Goal: Transaction & Acquisition: Purchase product/service

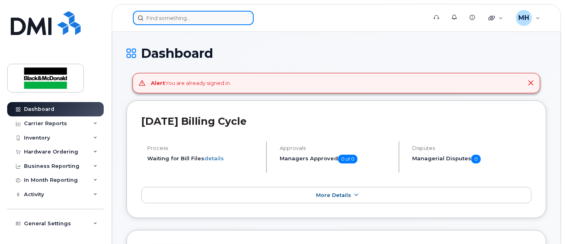
click at [191, 21] on input at bounding box center [193, 18] width 121 height 14
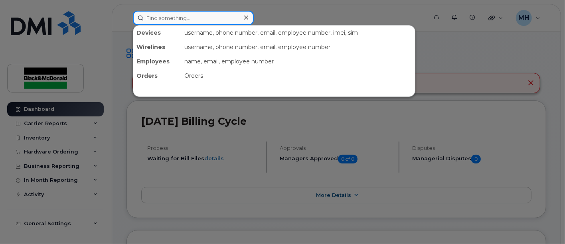
paste input "343-598-8589"
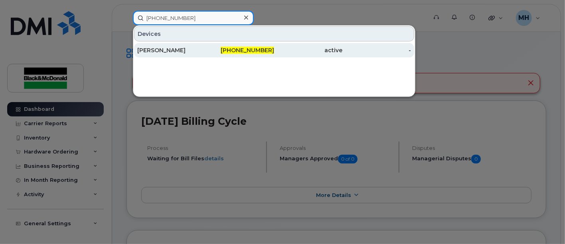
type input "343-598-8589"
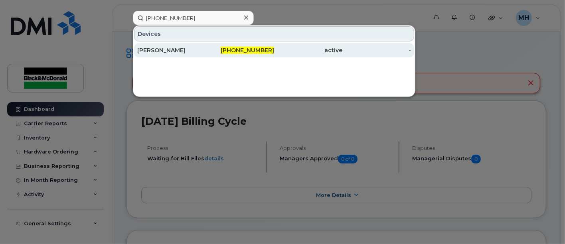
click at [147, 47] on div "[PERSON_NAME]" at bounding box center [171, 50] width 69 height 8
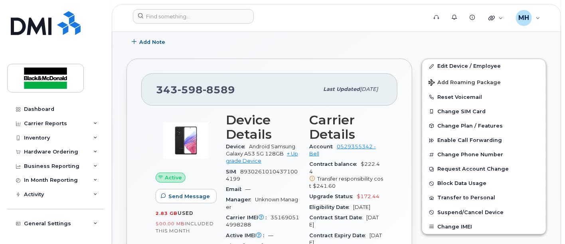
scroll to position [133, 0]
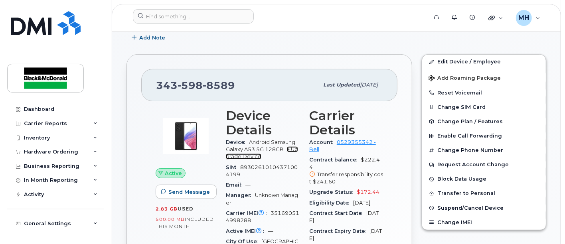
click at [290, 150] on link "+ Upgrade Device" at bounding box center [262, 152] width 72 height 13
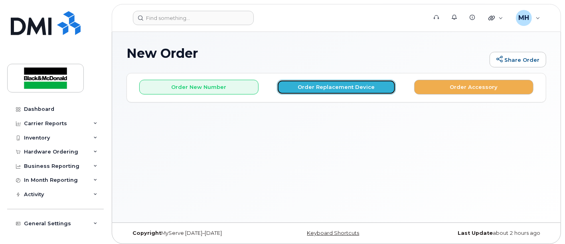
click at [329, 90] on button "Order Replacement Device" at bounding box center [336, 87] width 119 height 15
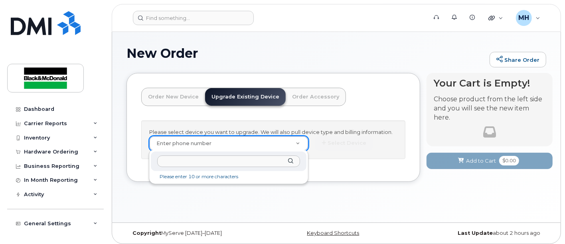
click at [176, 162] on input "text" at bounding box center [228, 162] width 143 height 12
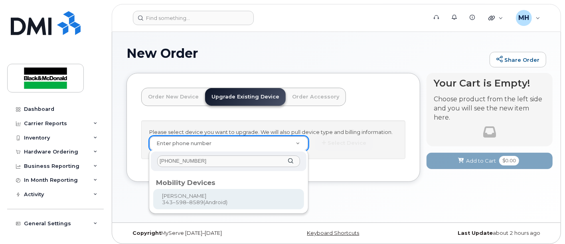
type input "343-598-8589"
type input "876559"
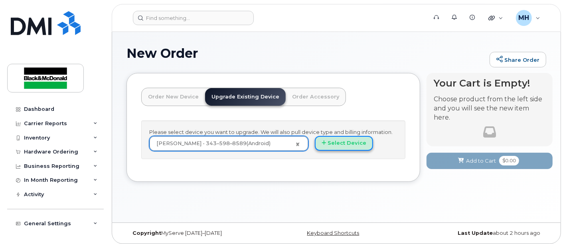
click at [355, 144] on button "Select Device" at bounding box center [344, 143] width 58 height 15
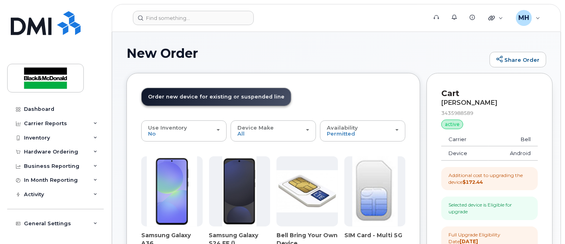
scroll to position [44, 0]
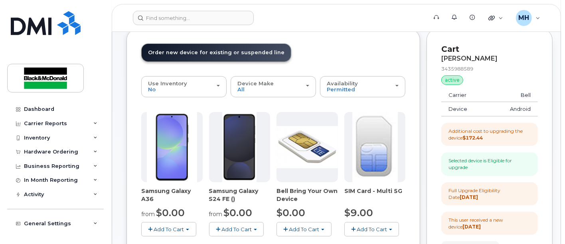
click at [232, 227] on span "Add To Cart" at bounding box center [236, 229] width 30 height 6
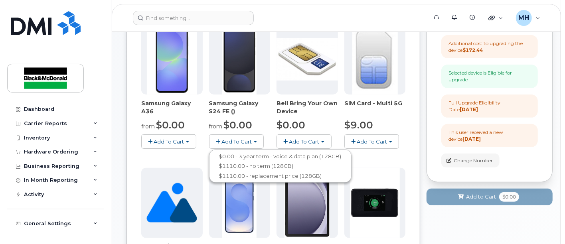
scroll to position [133, 0]
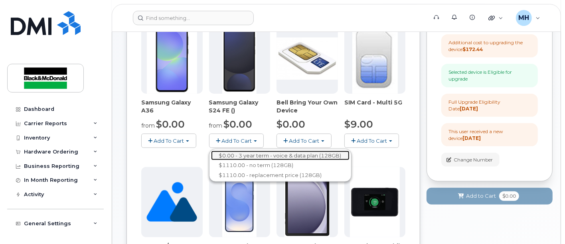
click at [266, 156] on link "$0.00 - 3 year term - voice & data plan (128GB)" at bounding box center [280, 156] width 138 height 10
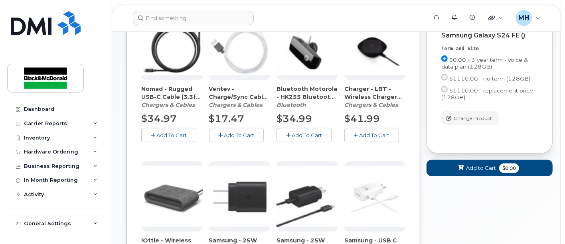
scroll to position [399, 0]
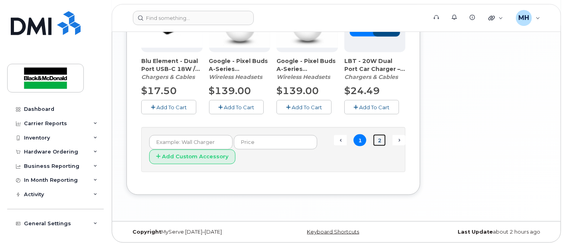
click at [382, 141] on link "2" at bounding box center [379, 140] width 13 height 12
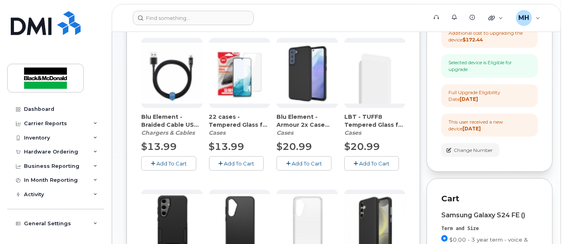
scroll to position [130, 0]
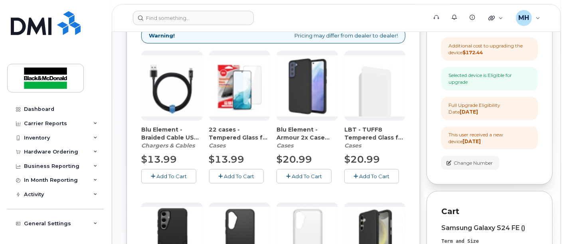
click at [237, 174] on span "Add To Cart" at bounding box center [239, 176] width 30 height 6
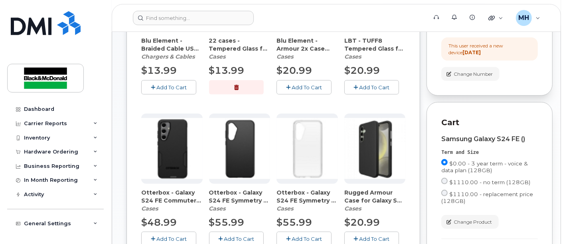
scroll to position [174, 0]
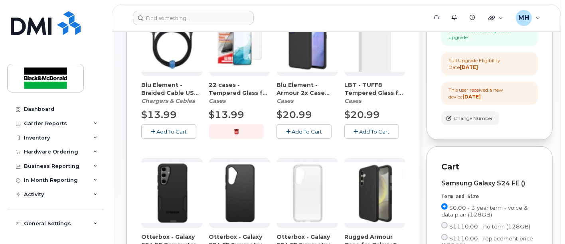
click at [318, 133] on span "Add To Cart" at bounding box center [307, 131] width 30 height 6
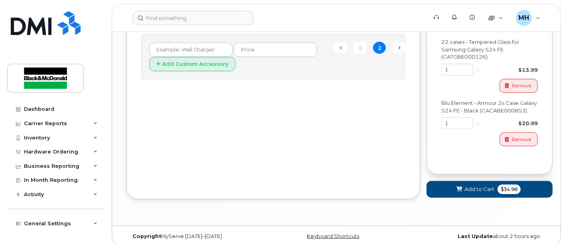
scroll to position [456, 0]
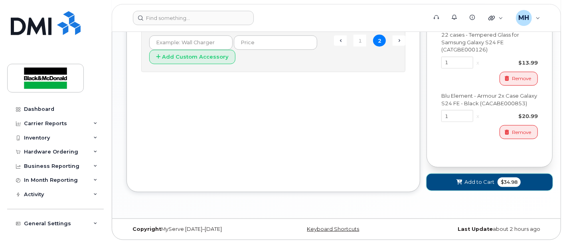
click at [483, 179] on span "Add to Cart" at bounding box center [479, 182] width 30 height 8
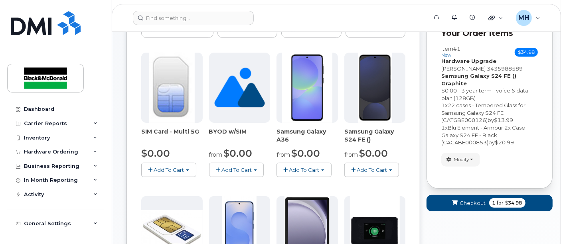
scroll to position [133, 0]
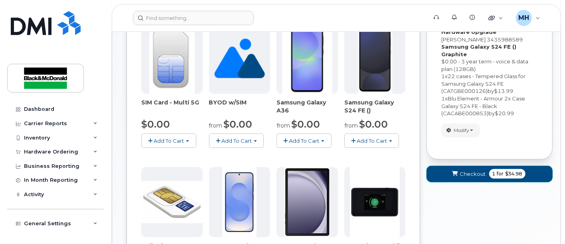
click at [471, 170] on span "Checkout" at bounding box center [473, 174] width 26 height 8
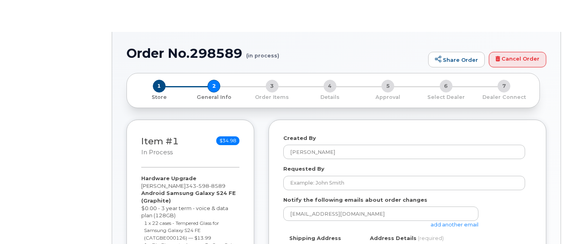
select select
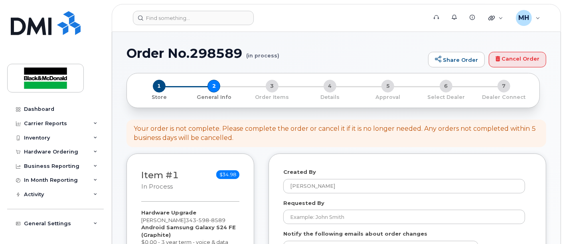
scroll to position [44, 0]
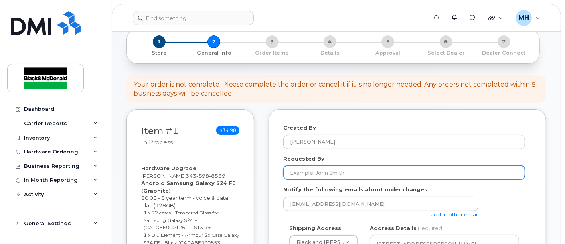
click at [337, 174] on input "Requested By" at bounding box center [404, 173] width 242 height 14
type input "[PERSON_NAME]"
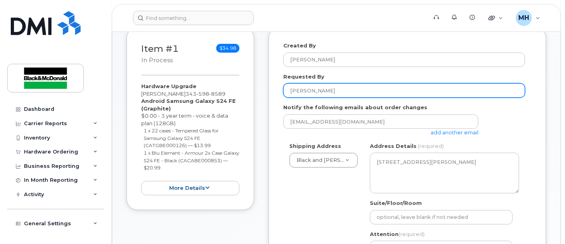
scroll to position [133, 0]
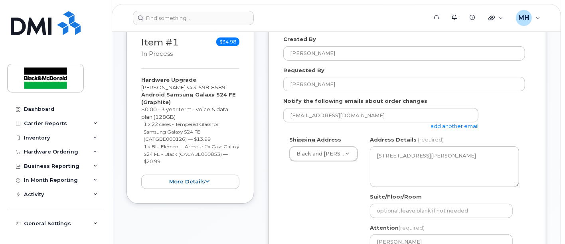
click at [452, 126] on link "add another email" at bounding box center [454, 126] width 48 height 6
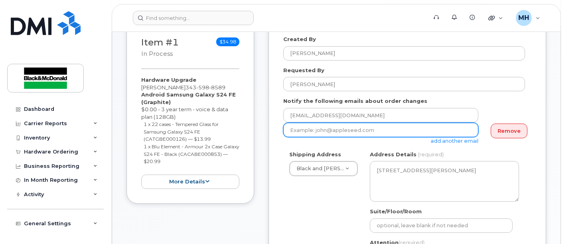
click at [370, 131] on input "email" at bounding box center [380, 130] width 195 height 14
drag, startPoint x: 372, startPoint y: 129, endPoint x: 174, endPoint y: 107, distance: 199.5
click at [174, 107] on div "Item #1 in process $34.98 Hardware Upgrade Gabriel Page 343 598 8589 Android Sa…" at bounding box center [336, 227] width 420 height 413
type input "jleonard@blackandmcdonald.com"
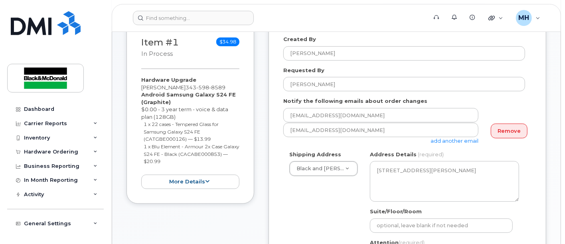
click at [476, 148] on form "Created By Maria Hatzopoulos Requested By Jeff Leonard Notify the following ema…" at bounding box center [407, 221] width 248 height 371
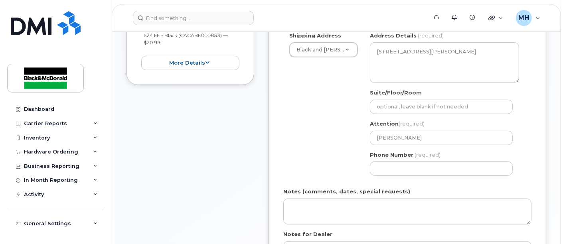
scroll to position [266, 0]
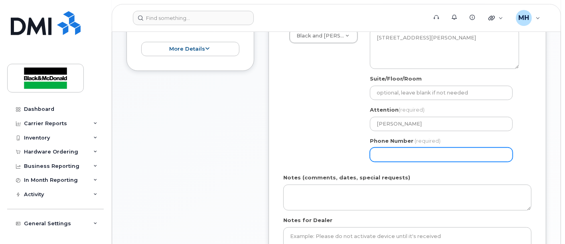
click at [408, 150] on input "Phone Number" at bounding box center [441, 155] width 143 height 14
type input "6139037762"
select select
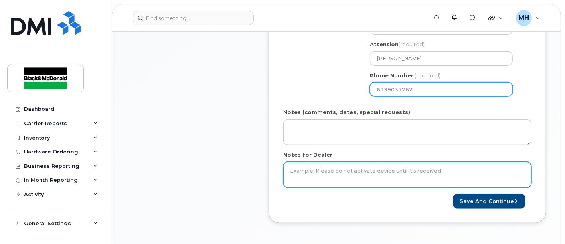
scroll to position [354, 0]
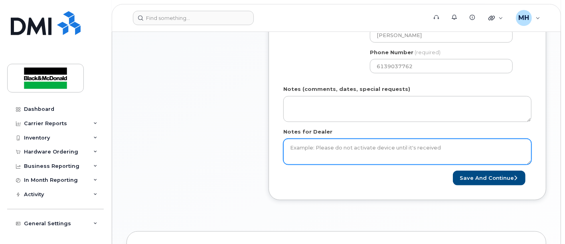
click at [354, 148] on textarea "Notes for Dealer" at bounding box center [407, 152] width 248 height 26
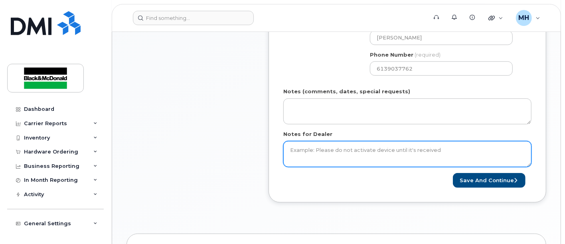
scroll to position [399, 0]
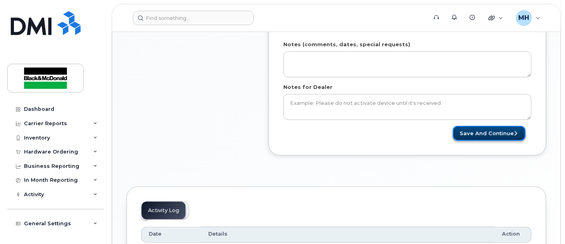
click at [479, 135] on button "Save and Continue" at bounding box center [489, 133] width 73 height 15
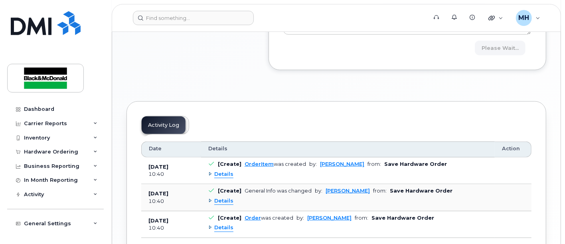
scroll to position [487, 0]
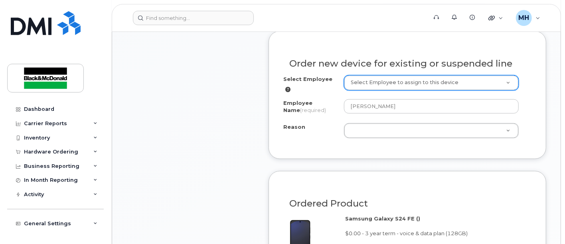
scroll to position [576, 0]
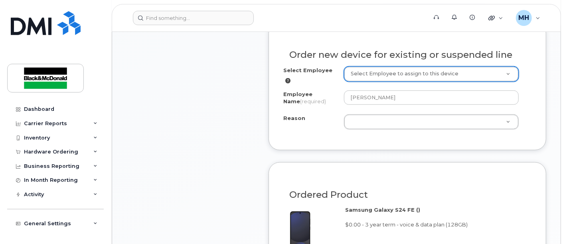
drag, startPoint x: 306, startPoint y: 135, endPoint x: 331, endPoint y: 119, distance: 29.6
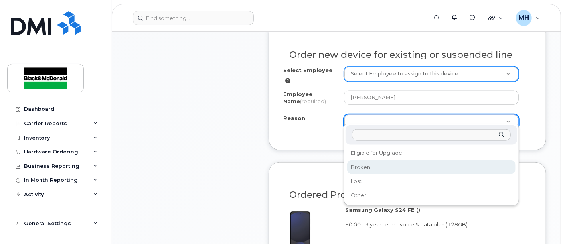
select select "broken"
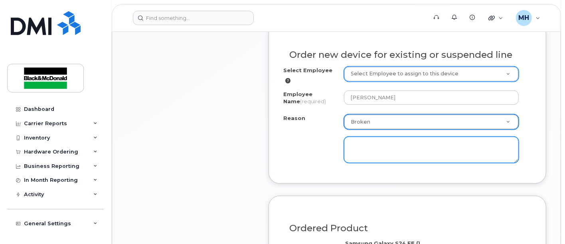
scroll to position [620, 0]
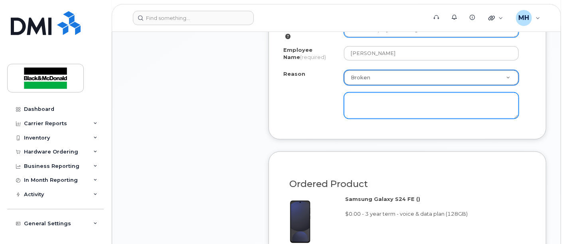
click at [383, 102] on textarea at bounding box center [431, 106] width 175 height 26
click at [439, 98] on textarea "Please ship as soon as possible." at bounding box center [431, 106] width 175 height 26
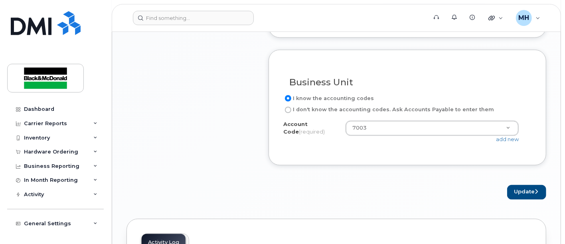
scroll to position [886, 0]
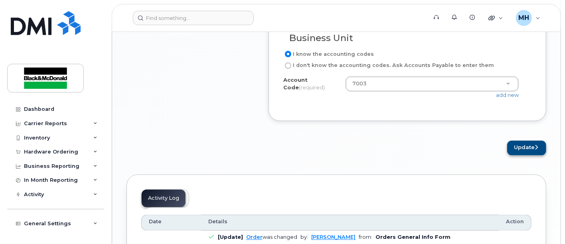
type textarea "Please ship as soon as possible. Th6 is a field employee."
click at [529, 141] on button "Update" at bounding box center [526, 148] width 39 height 15
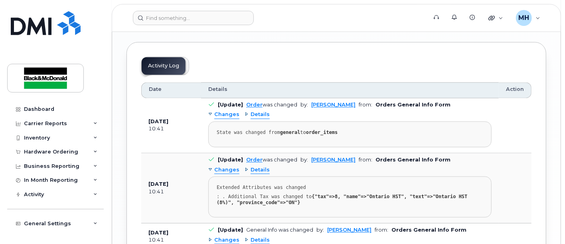
scroll to position [1152, 0]
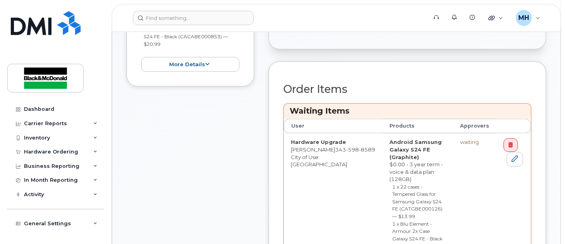
scroll to position [354, 0]
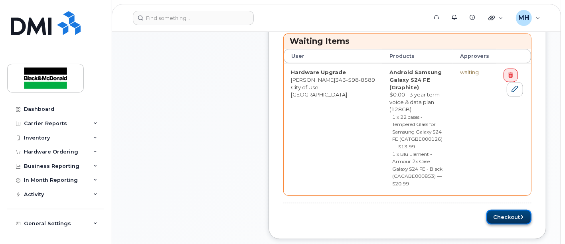
click at [521, 215] on icon "submit" at bounding box center [521, 217] width 3 height 5
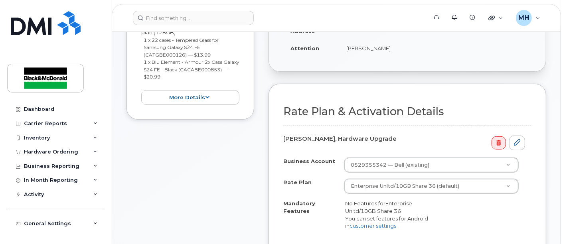
scroll to position [266, 0]
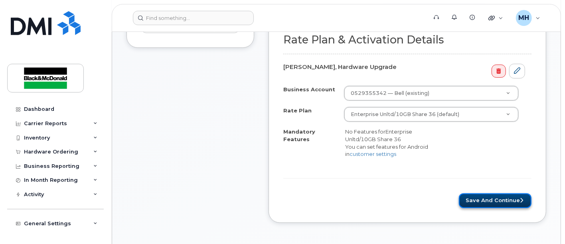
click at [505, 199] on button "Save and Continue" at bounding box center [495, 200] width 73 height 15
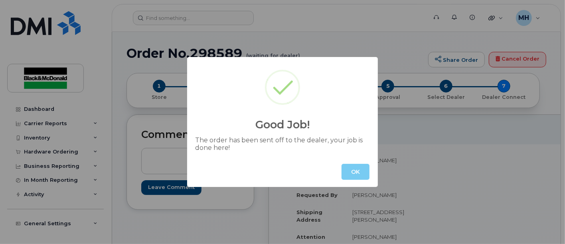
click at [351, 172] on button "OK" at bounding box center [355, 172] width 28 height 16
